Goal: Check status: Check status

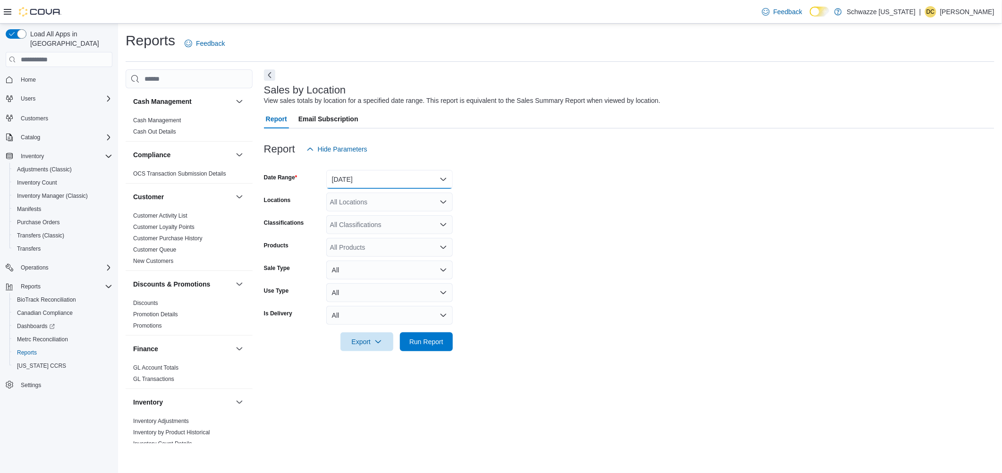
click at [364, 177] on button "[DATE]" at bounding box center [389, 179] width 127 height 19
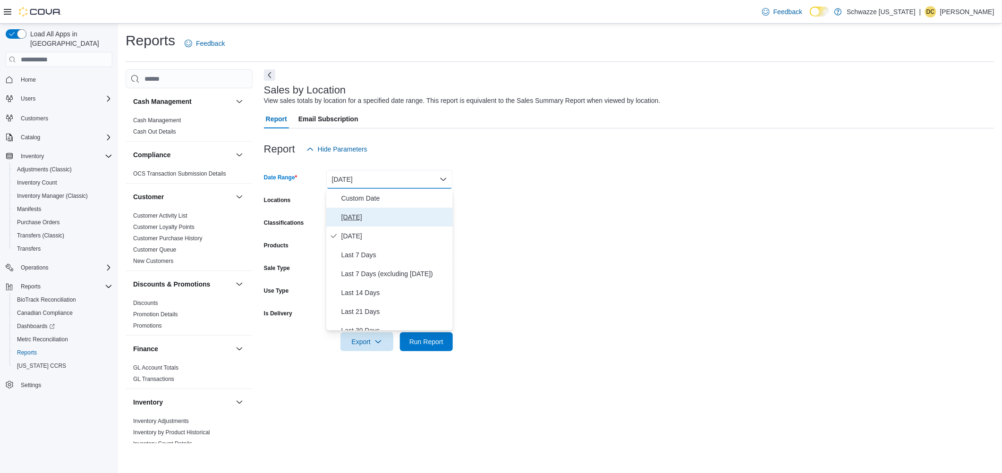
click at [361, 216] on span "[DATE]" at bounding box center [395, 217] width 108 height 11
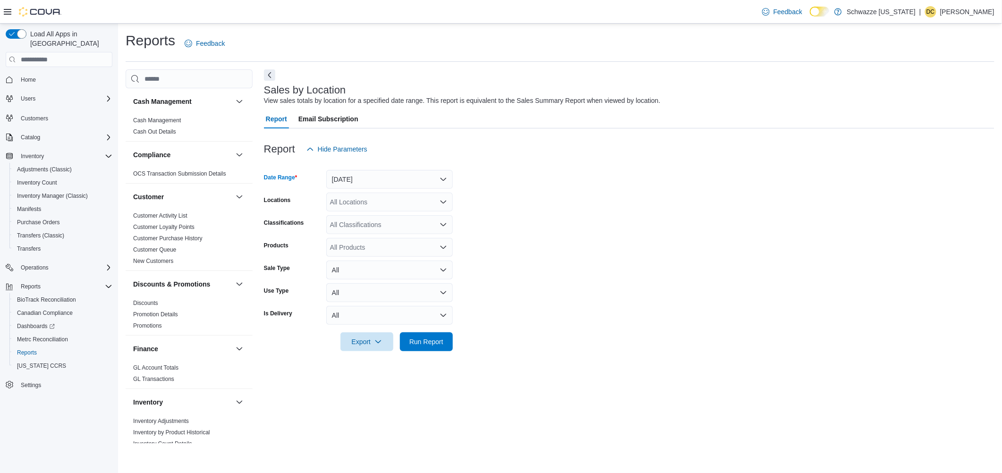
click at [351, 209] on div "All Locations" at bounding box center [389, 202] width 127 height 19
type input "***"
click at [375, 218] on span "SB - [GEOGRAPHIC_DATA]" at bounding box center [398, 217] width 84 height 9
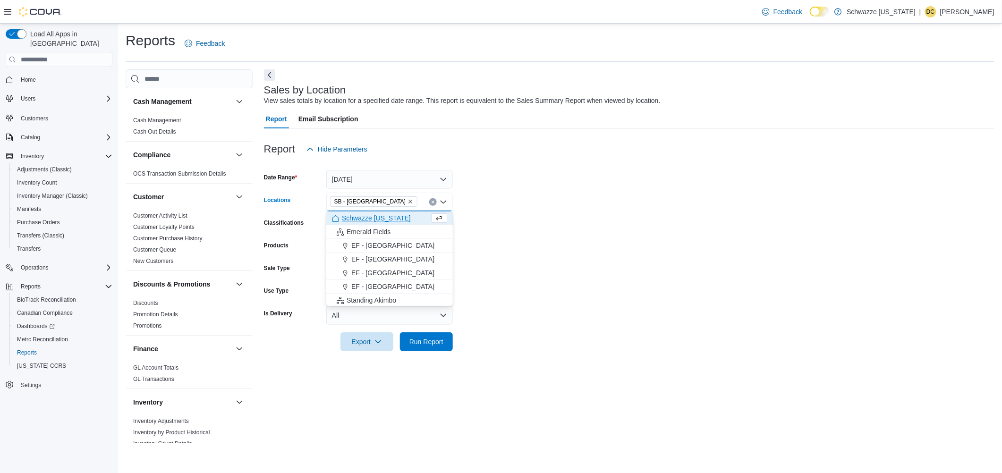
click at [539, 217] on form "Date Range [DATE] Locations SB - [GEOGRAPHIC_DATA] box. Selected. SB - [GEOGRAP…" at bounding box center [629, 255] width 730 height 193
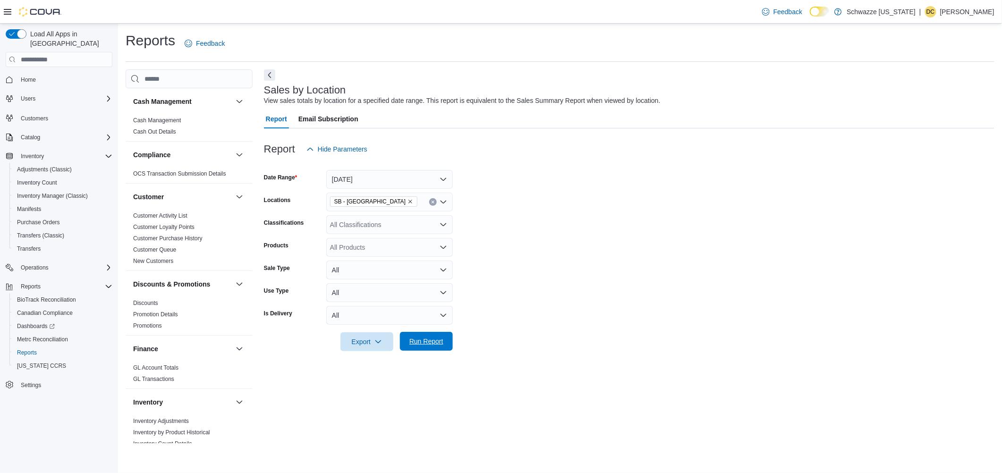
click at [429, 349] on span "Run Report" at bounding box center [427, 341] width 42 height 19
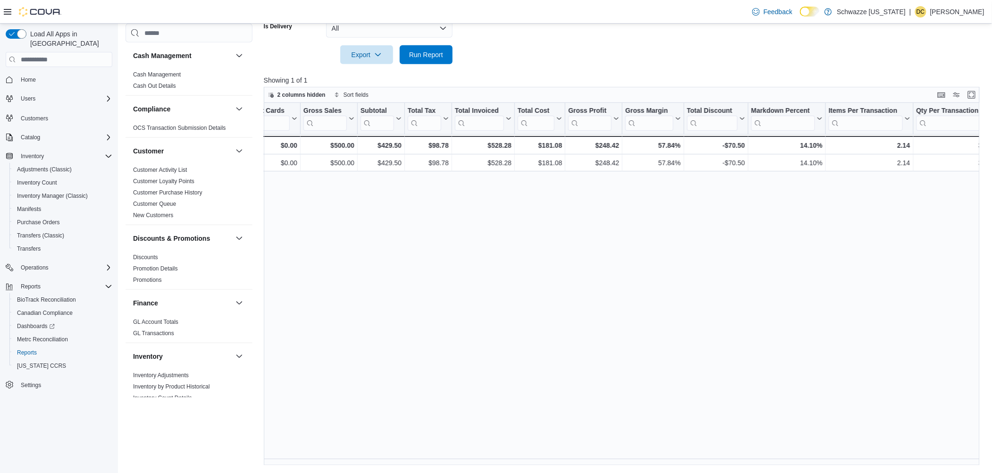
scroll to position [0, 259]
